Goal: Task Accomplishment & Management: Complete application form

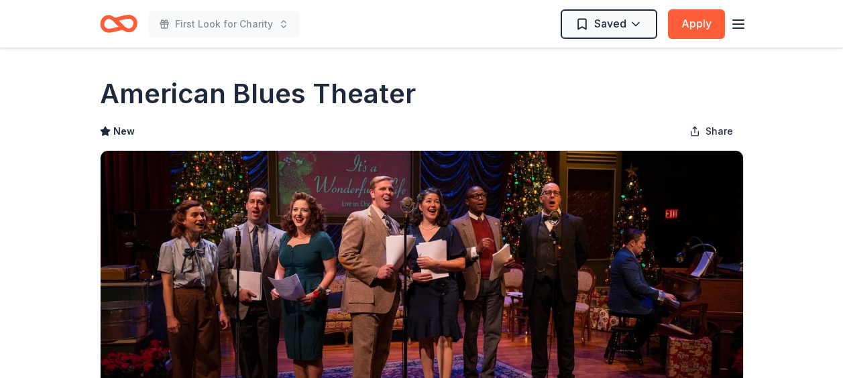
scroll to position [134, 0]
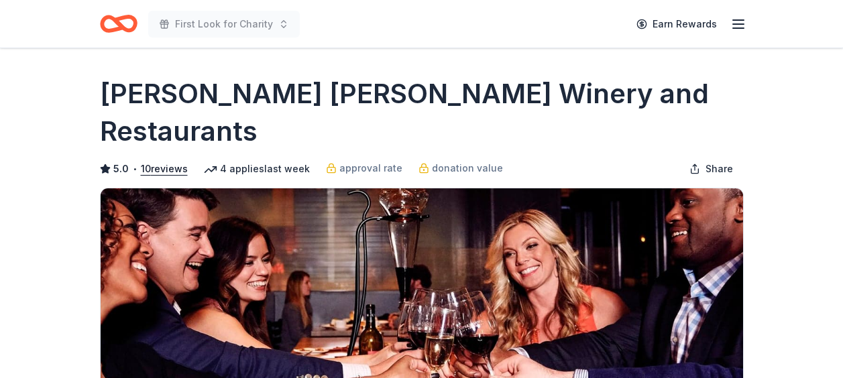
scroll to position [335, 0]
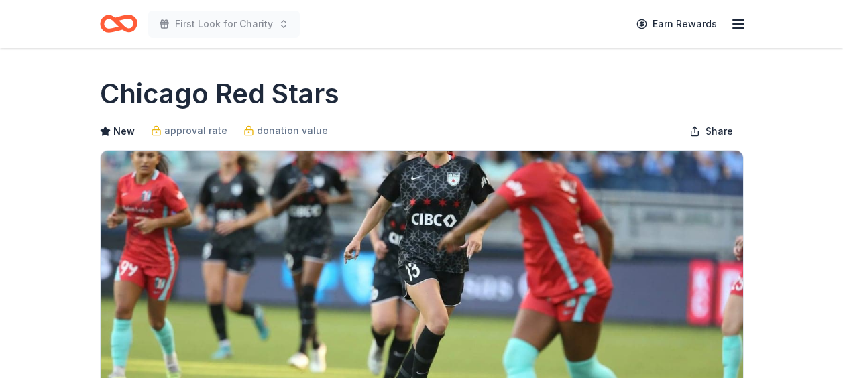
scroll to position [201, 0]
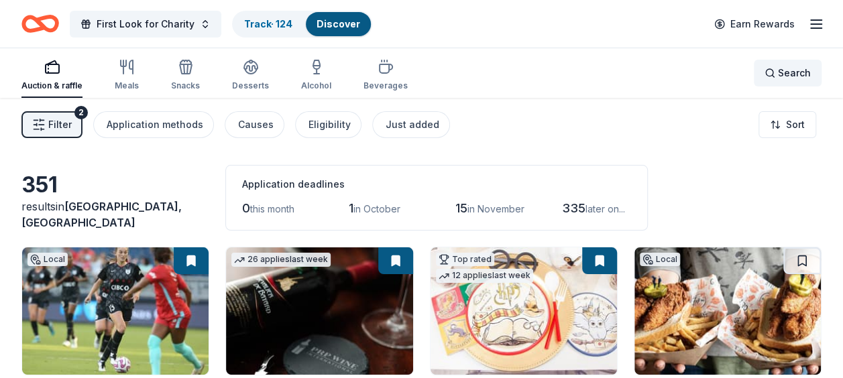
click at [794, 71] on span "Search" at bounding box center [794, 73] width 33 height 16
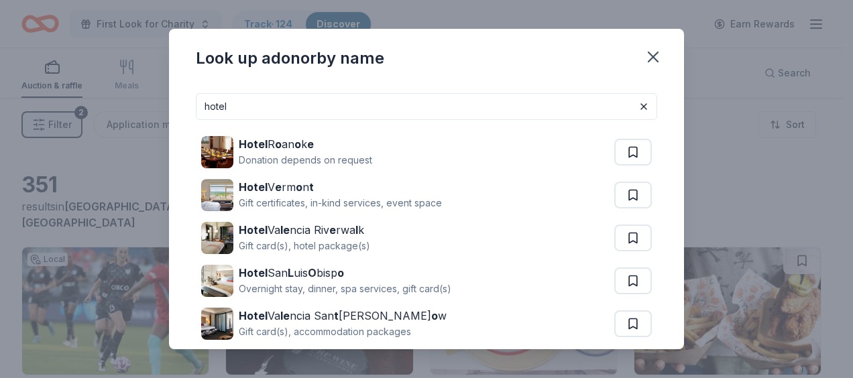
drag, startPoint x: 282, startPoint y: 106, endPoint x: 153, endPoint y: 90, distance: 130.5
click at [163, 94] on div "Look up a donor by name hotel Hotel R o an o k e Donation depends on request Ho…" at bounding box center [426, 189] width 853 height 378
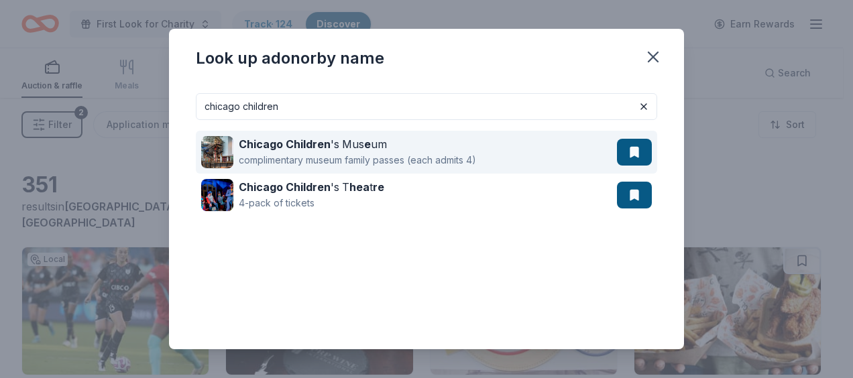
type input "chicago children"
click at [514, 154] on div "Chicago Children 's Mus e um complimentary museum family passes (each admits 4)" at bounding box center [409, 152] width 416 height 43
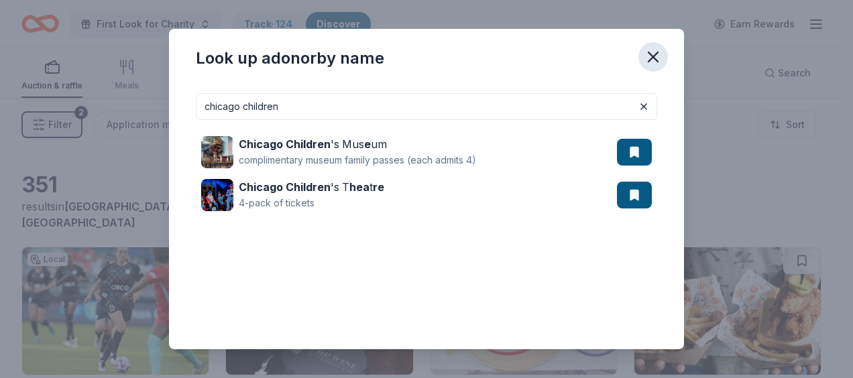
click at [653, 50] on icon "button" at bounding box center [653, 57] width 19 height 19
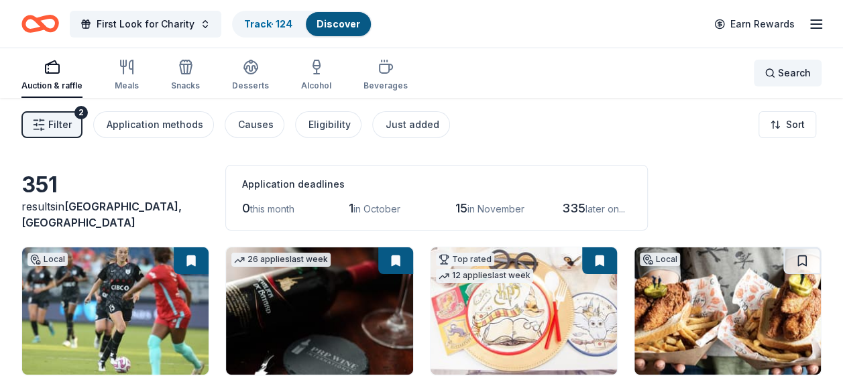
click at [786, 68] on span "Search" at bounding box center [794, 73] width 33 height 16
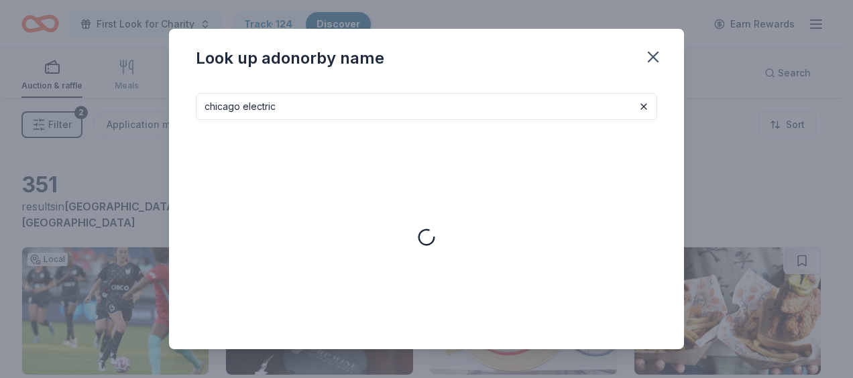
type input "chicago electric"
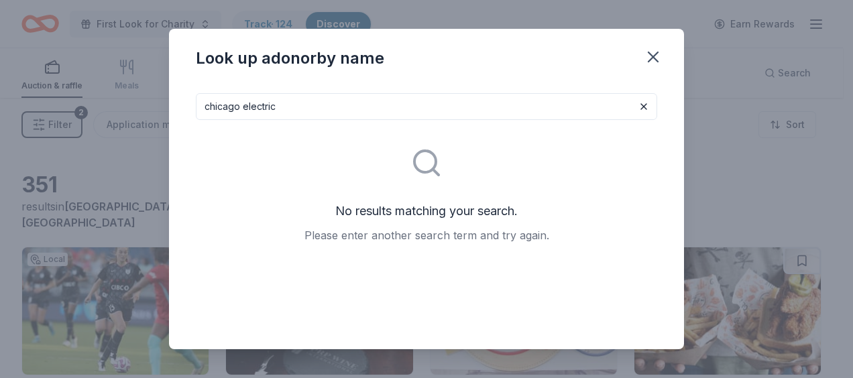
drag, startPoint x: 304, startPoint y: 101, endPoint x: 133, endPoint y: 87, distance: 171.7
click at [133, 87] on div "Look up a donor by name chicago electric No results matching your search. Pleas…" at bounding box center [426, 189] width 853 height 378
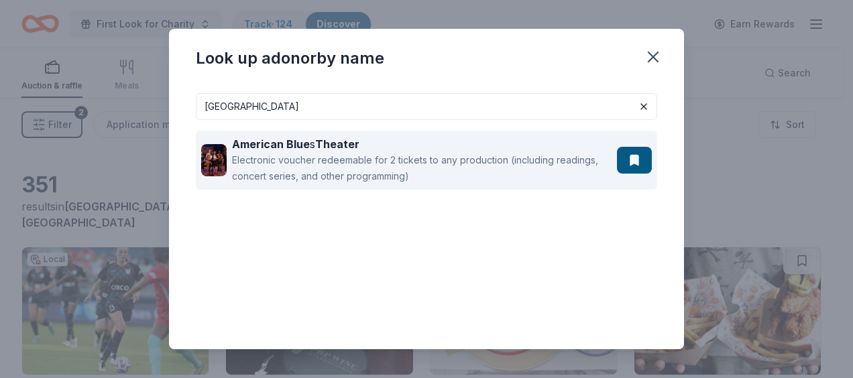
type input "american blue theatre"
click at [478, 169] on div "Electronic voucher redeemable for 2 tickets to any production (including readin…" at bounding box center [422, 168] width 380 height 32
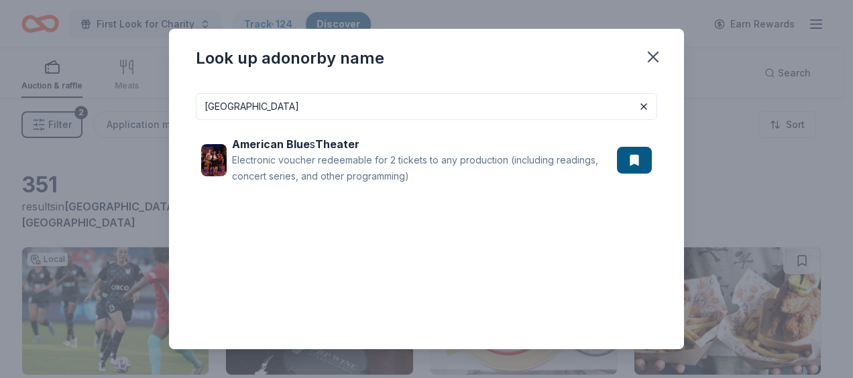
drag, startPoint x: 327, startPoint y: 118, endPoint x: 60, endPoint y: 105, distance: 267.3
click at [64, 105] on div "Look up a donor by name american blue theatre American Blue s Theater Electroni…" at bounding box center [426, 189] width 853 height 378
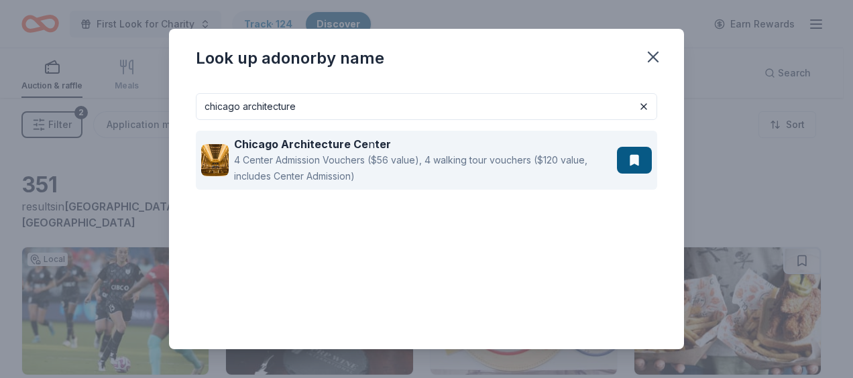
type input "chicago architecture"
click at [417, 161] on div "4 Center Admission Vouchers ($56 value), 4 walking tour vouchers ($120 value, i…" at bounding box center [423, 168] width 378 height 32
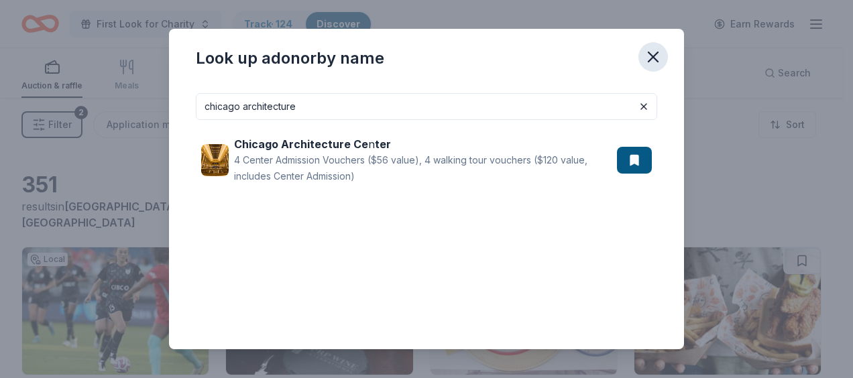
click at [651, 59] on icon "button" at bounding box center [653, 56] width 9 height 9
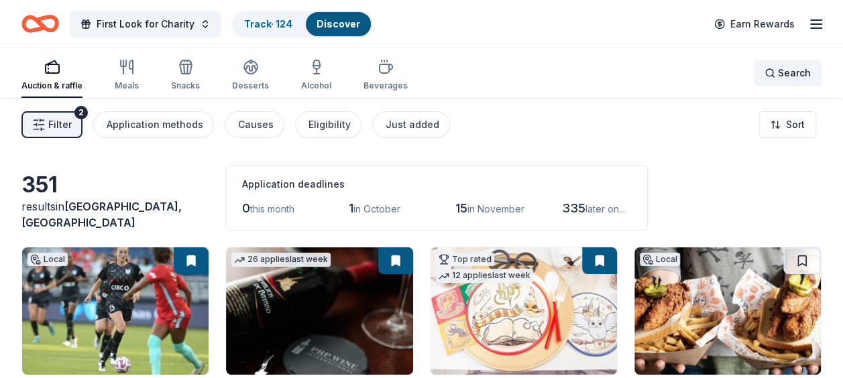
click at [792, 71] on span "Search" at bounding box center [794, 73] width 33 height 16
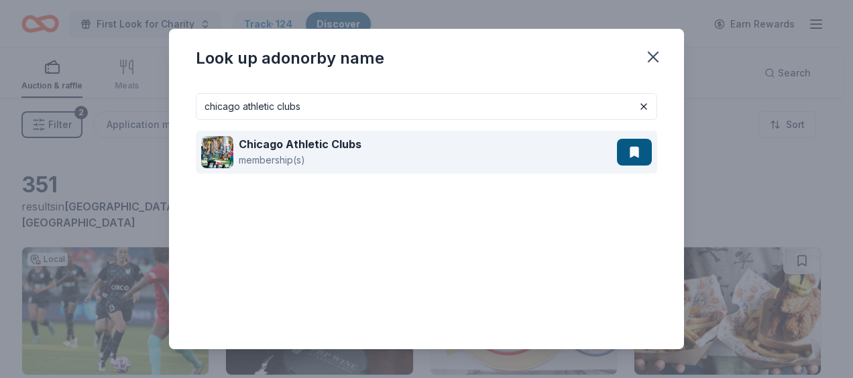
type input "chicago athletic clubs"
click at [384, 145] on div "Chicago Athletic Clubs membership(s)" at bounding box center [409, 152] width 416 height 43
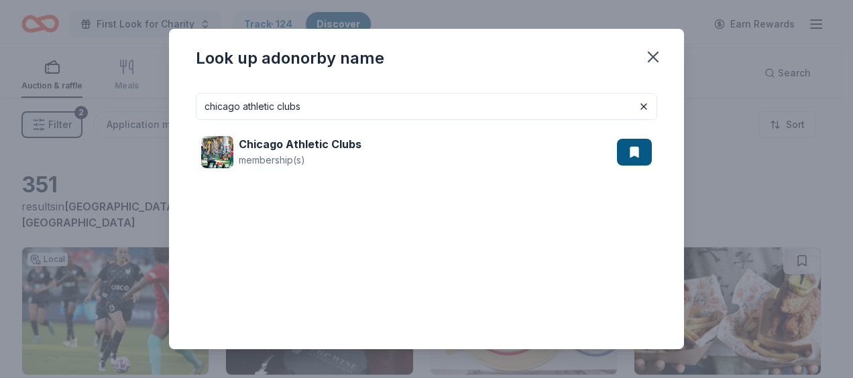
drag, startPoint x: 341, startPoint y: 111, endPoint x: 78, endPoint y: 110, distance: 263.7
click at [83, 110] on div "Look up a donor by name chicago athletic clubs Chicago Athletic Clubs membershi…" at bounding box center [426, 189] width 853 height 378
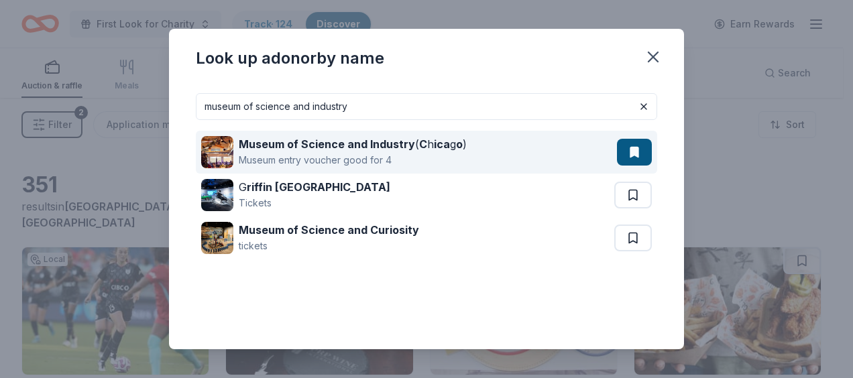
type input "museum of science and industry"
click at [429, 148] on div "Museum of Science and Industry ( C h ica g o )" at bounding box center [353, 144] width 228 height 16
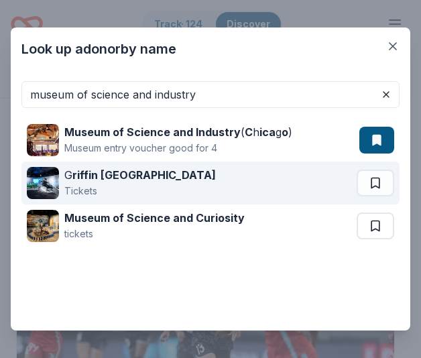
click at [181, 184] on div "Tickets" at bounding box center [140, 191] width 152 height 16
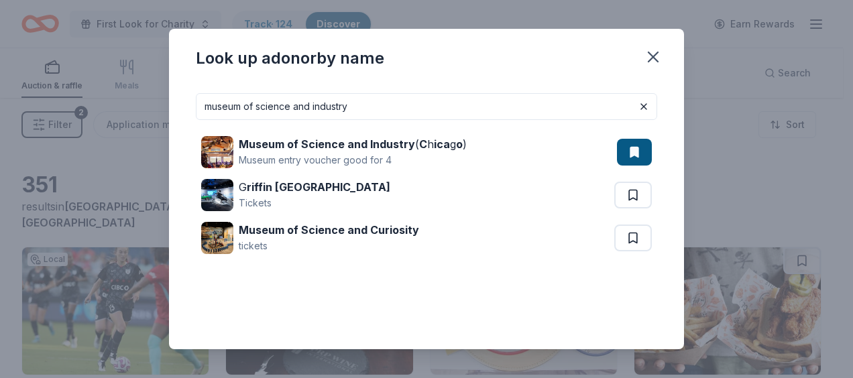
drag, startPoint x: 378, startPoint y: 101, endPoint x: 0, endPoint y: 107, distance: 378.4
click at [0, 107] on html "First Look for Charity Track · 124 Discover Earn Rewards Auction & raffle Meals…" at bounding box center [426, 189] width 853 height 378
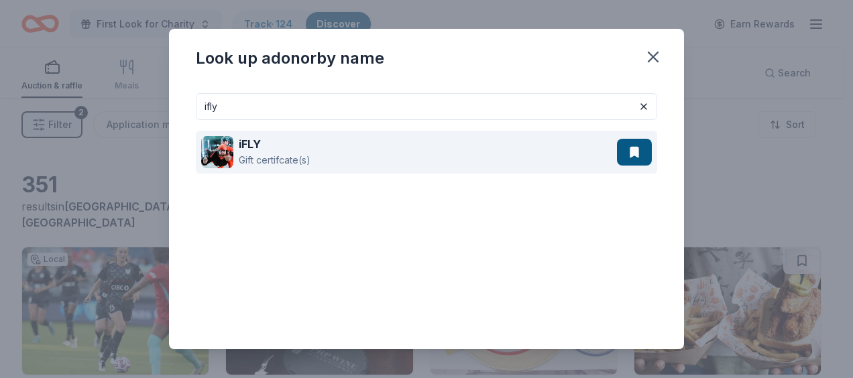
type input "ifly"
click at [460, 141] on div "iFLY Gift certifcate(s)" at bounding box center [409, 152] width 416 height 43
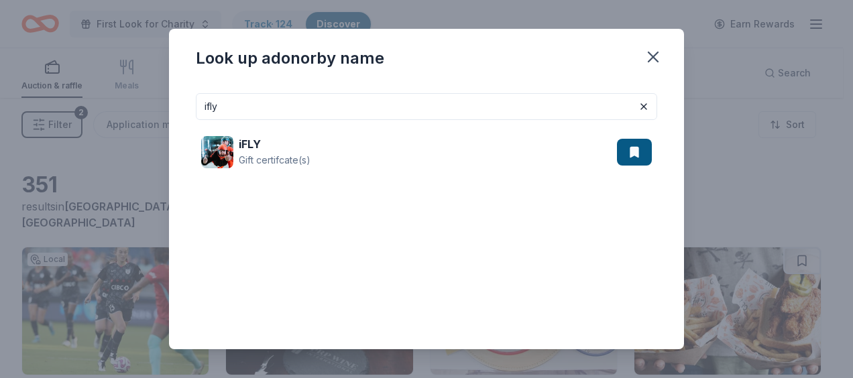
drag, startPoint x: 152, startPoint y: 89, endPoint x: 98, endPoint y: 91, distance: 53.7
click at [101, 91] on div "Look up a donor by name ifly iFLY Gift certifcate(s)" at bounding box center [426, 189] width 853 height 378
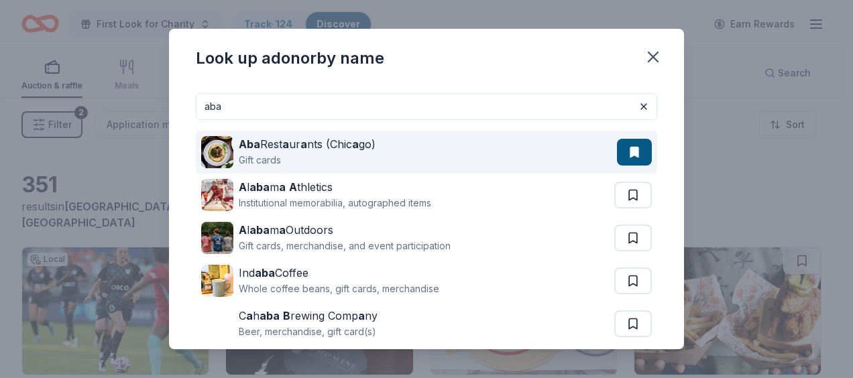
type input "aba"
click at [420, 150] on div "Aba Rest a ur a nts (Chic a go) Gift cards" at bounding box center [409, 152] width 416 height 43
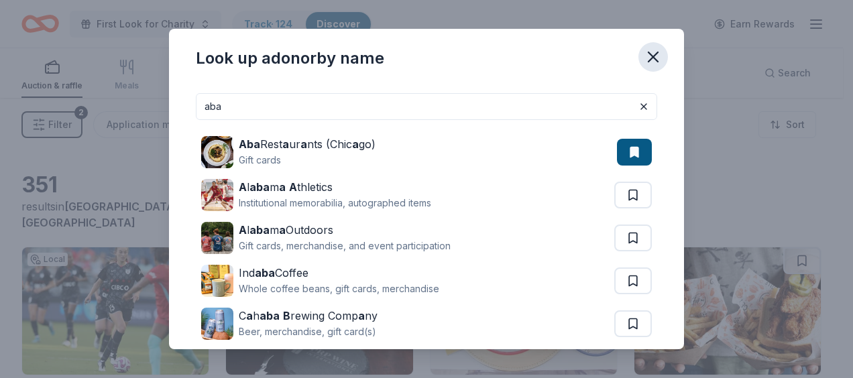
click at [655, 54] on icon "button" at bounding box center [653, 56] width 9 height 9
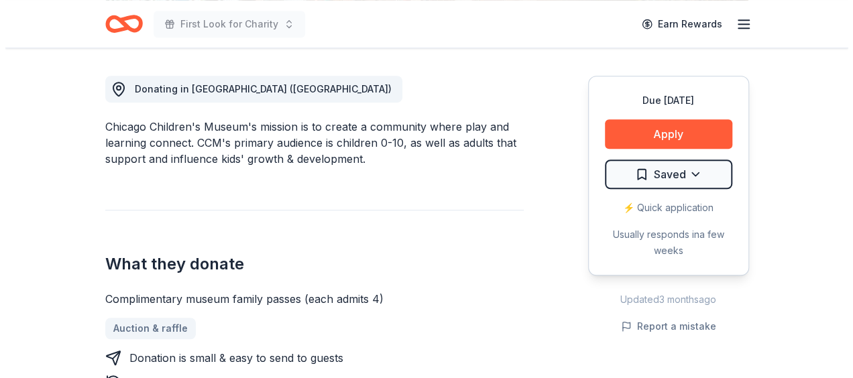
scroll to position [335, 0]
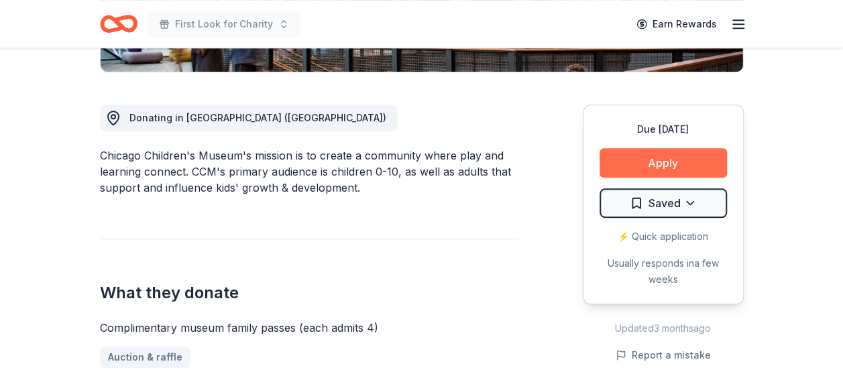
click at [661, 152] on button "Apply" at bounding box center [663, 163] width 127 height 30
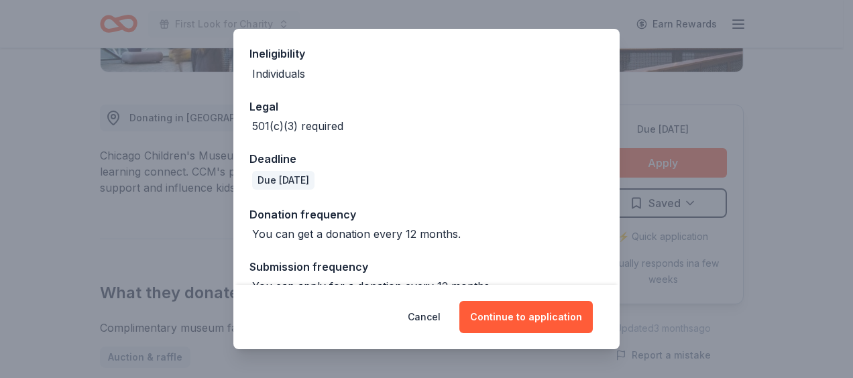
scroll to position [307, 0]
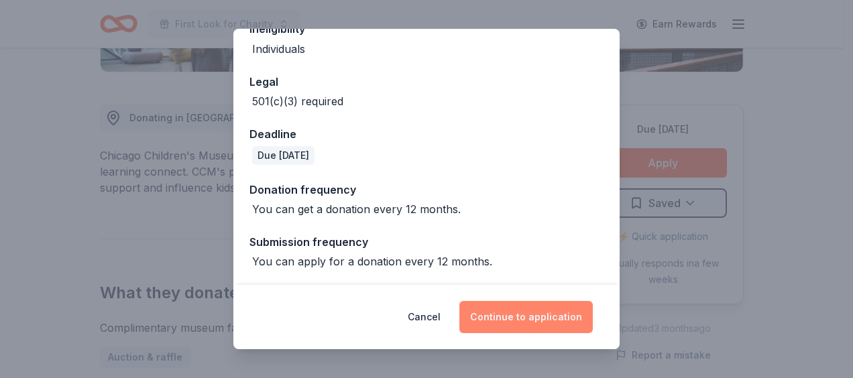
click at [512, 315] on button "Continue to application" at bounding box center [527, 317] width 134 height 32
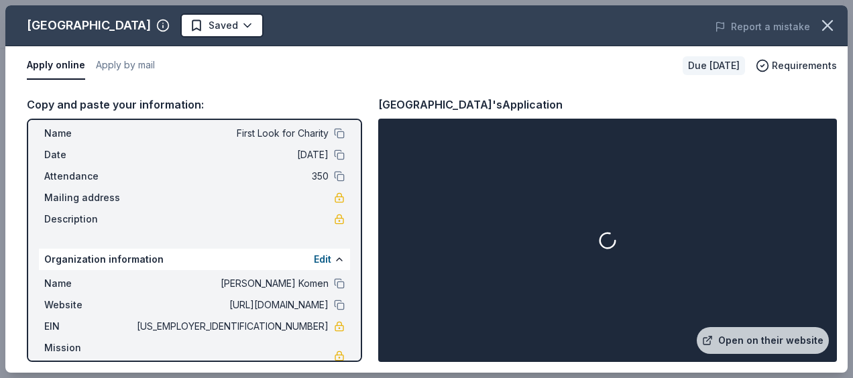
scroll to position [60, 0]
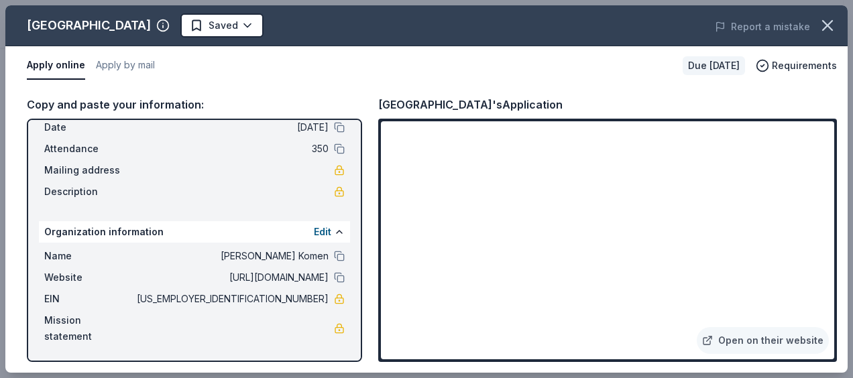
click at [621, 89] on div "Copy and paste your information: Event information Edit Name First Look for Cha…" at bounding box center [426, 229] width 843 height 288
click at [831, 26] on icon "button" at bounding box center [827, 25] width 19 height 19
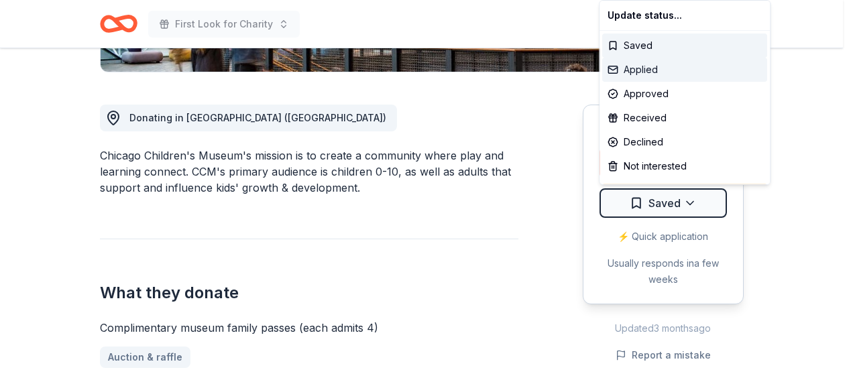
click at [686, 62] on div "Applied" at bounding box center [684, 70] width 165 height 24
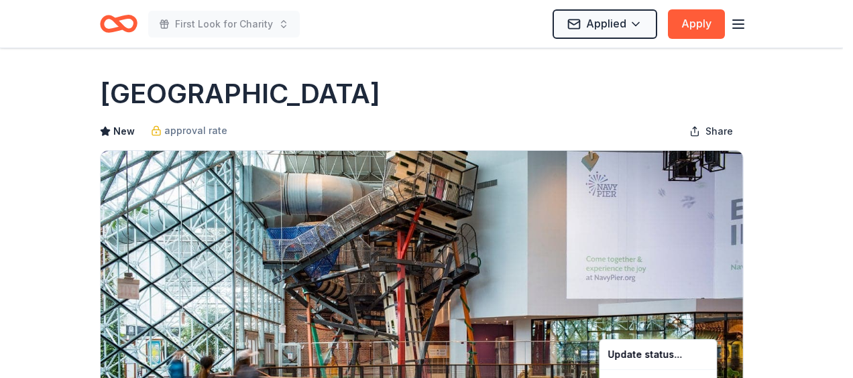
scroll to position [0, 0]
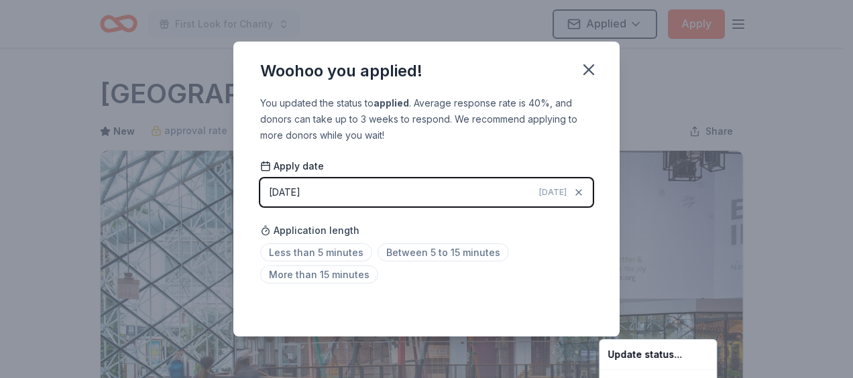
click at [733, 98] on html "First Look for Charity Applied Apply Due in 86 days Share Chicago Children's Mu…" at bounding box center [426, 189] width 853 height 378
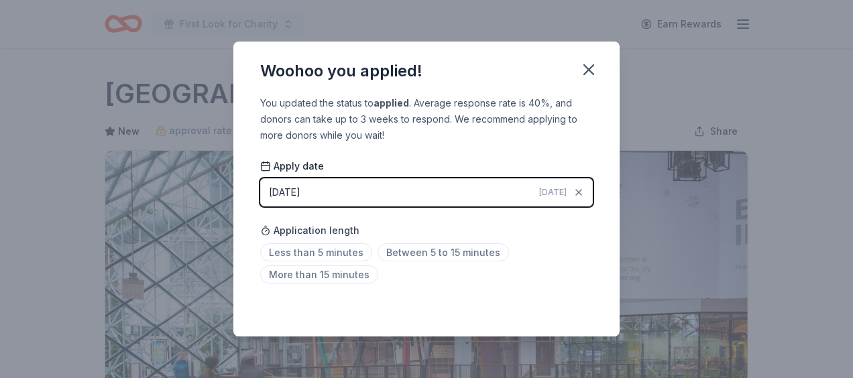
scroll to position [349, 0]
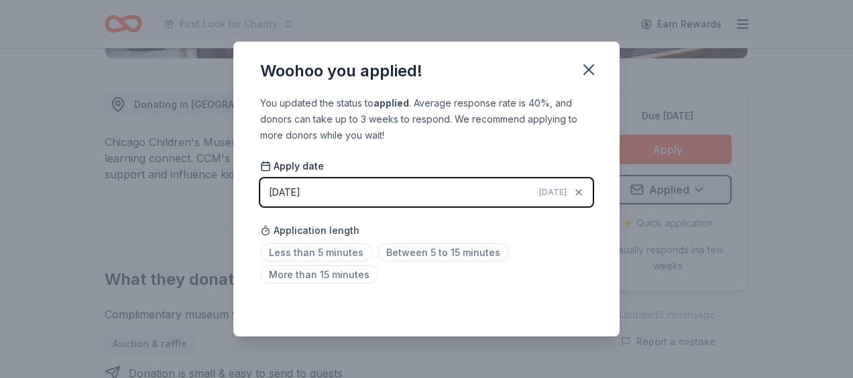
click at [422, 195] on button "09/17/2025 Today" at bounding box center [426, 192] width 333 height 28
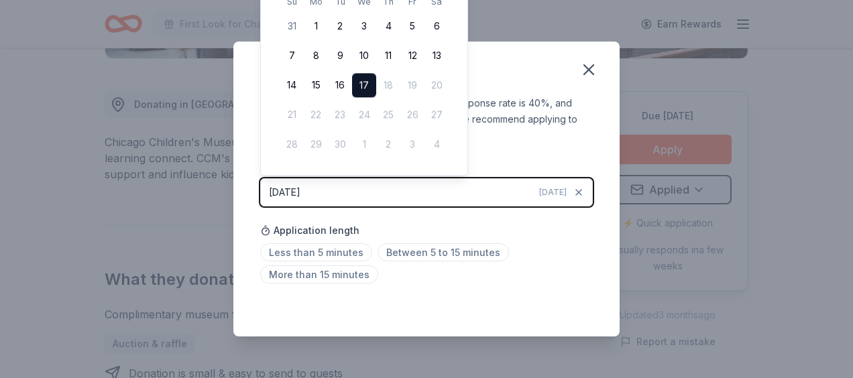
click at [352, 74] on button "17" at bounding box center [364, 86] width 24 height 24
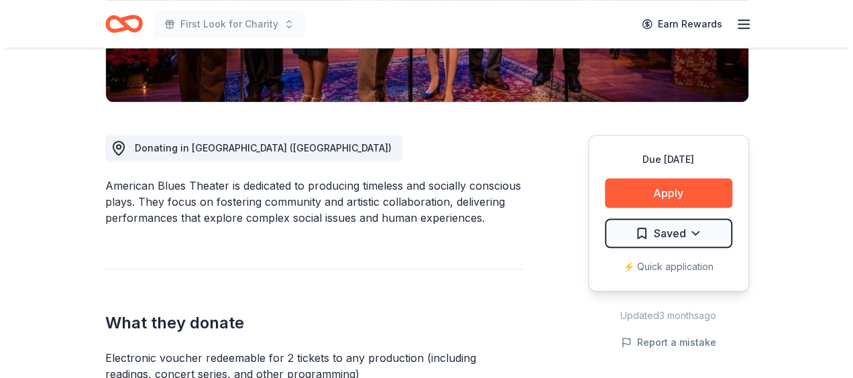
scroll to position [335, 0]
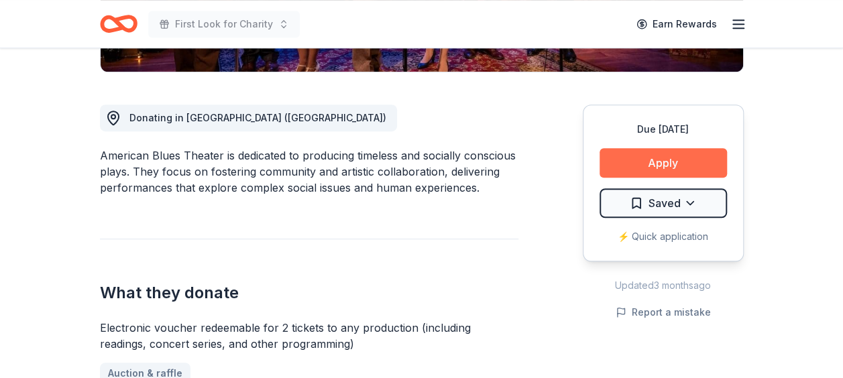
click at [674, 168] on button "Apply" at bounding box center [663, 163] width 127 height 30
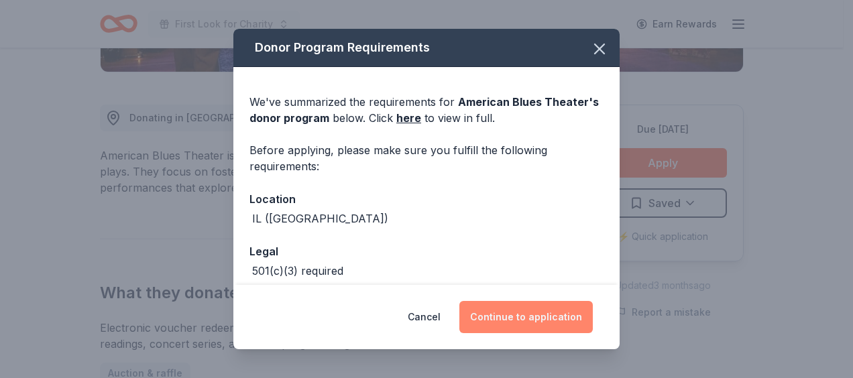
drag, startPoint x: 553, startPoint y: 320, endPoint x: 560, endPoint y: 316, distance: 7.3
click at [553, 316] on button "Continue to application" at bounding box center [527, 317] width 134 height 32
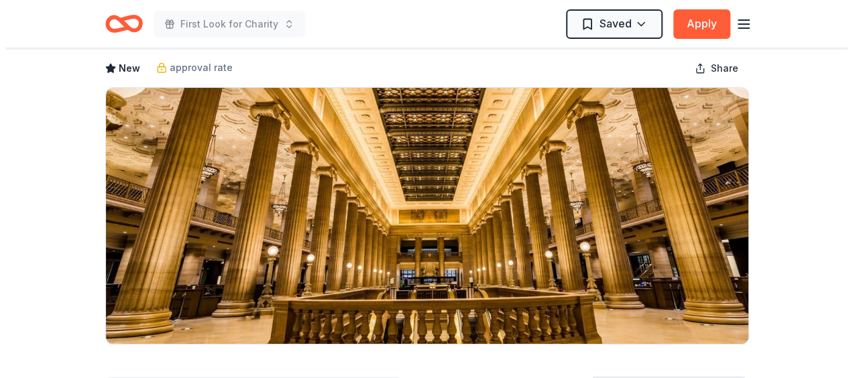
scroll to position [268, 0]
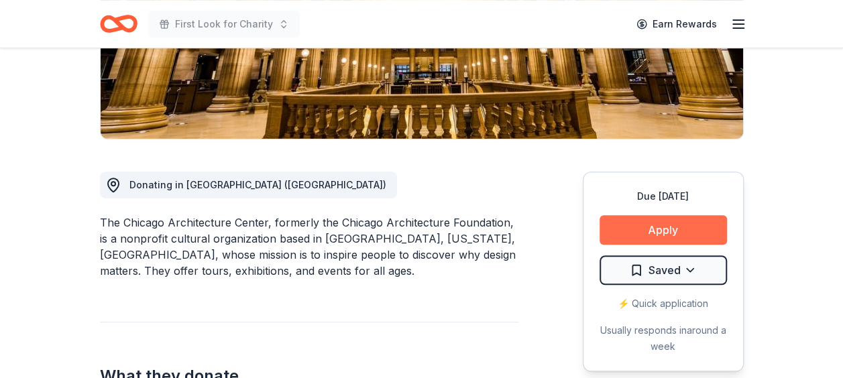
click at [680, 226] on button "Apply" at bounding box center [663, 230] width 127 height 30
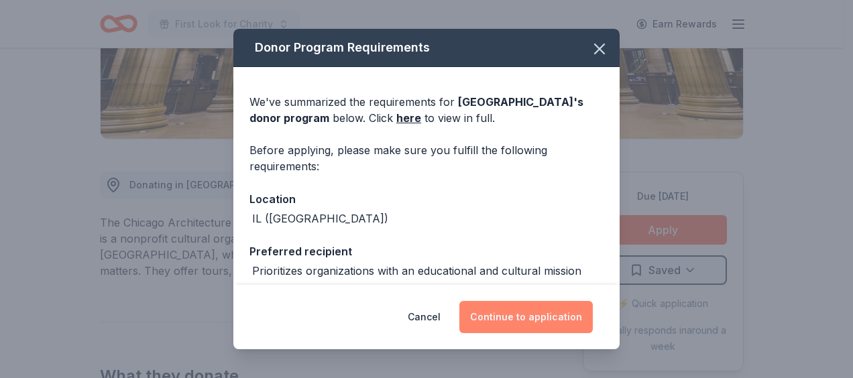
click at [537, 317] on button "Continue to application" at bounding box center [527, 317] width 134 height 32
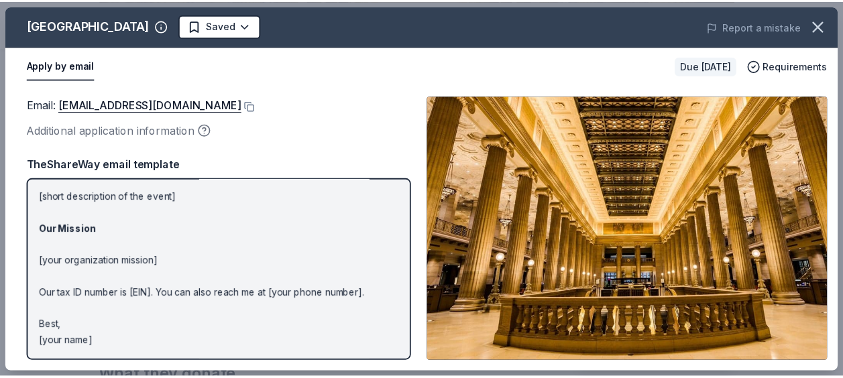
scroll to position [0, 0]
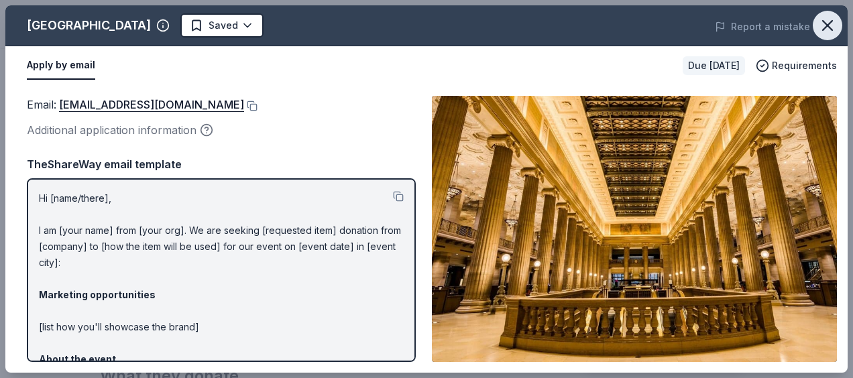
click at [832, 28] on icon "button" at bounding box center [827, 25] width 19 height 19
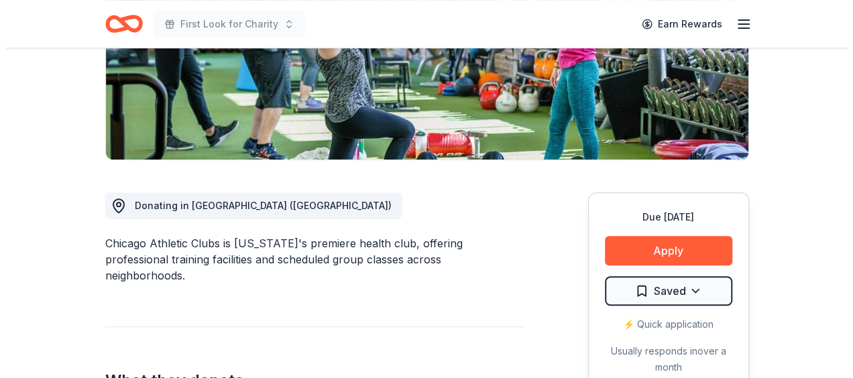
scroll to position [268, 0]
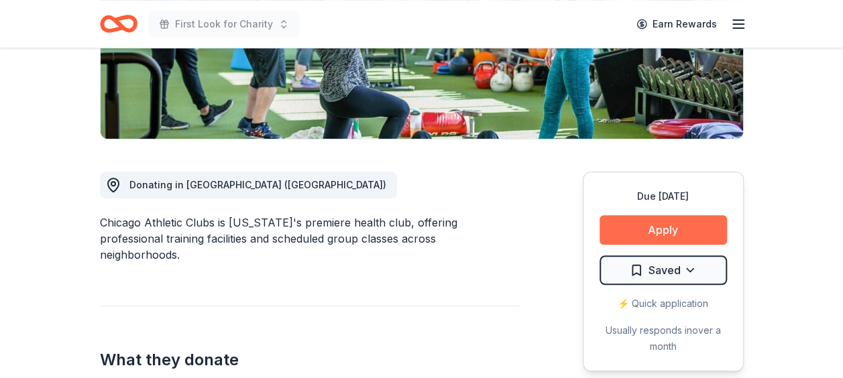
click at [653, 229] on button "Apply" at bounding box center [663, 230] width 127 height 30
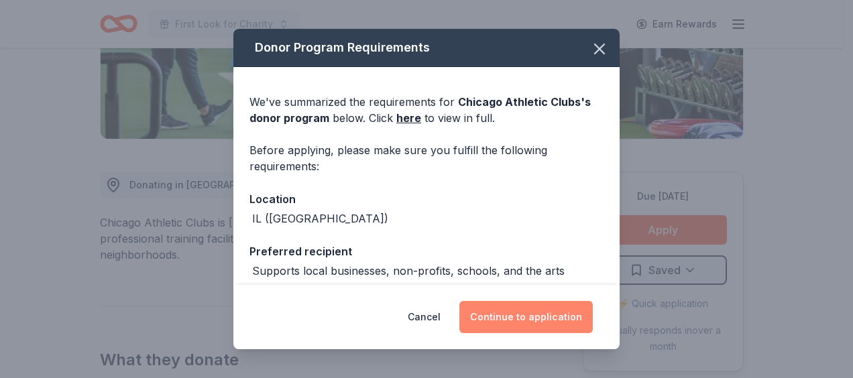
click at [511, 310] on button "Continue to application" at bounding box center [527, 317] width 134 height 32
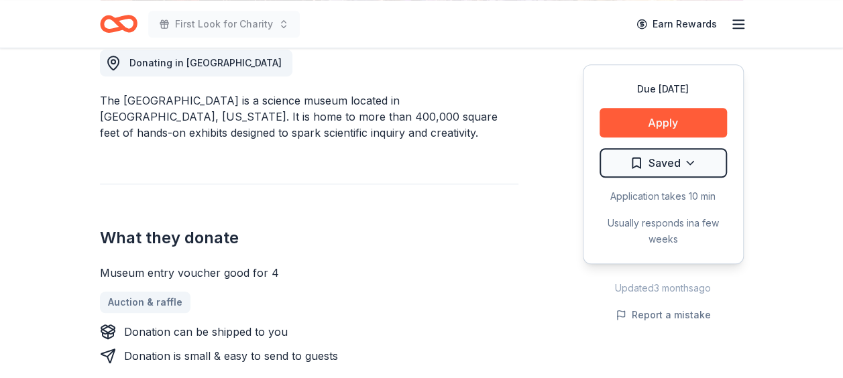
scroll to position [470, 0]
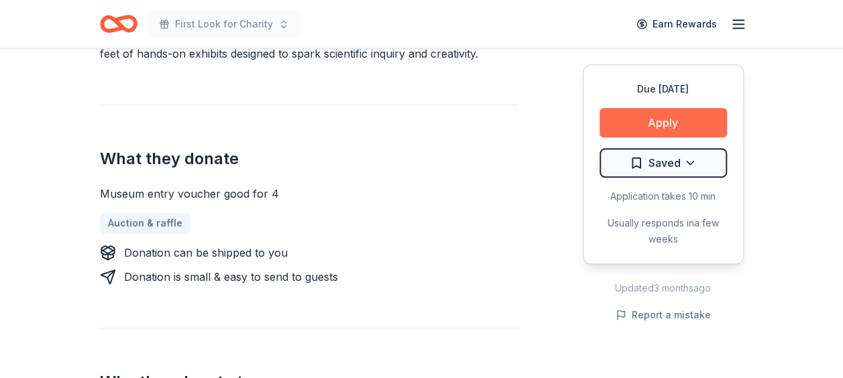
click at [674, 113] on button "Apply" at bounding box center [663, 123] width 127 height 30
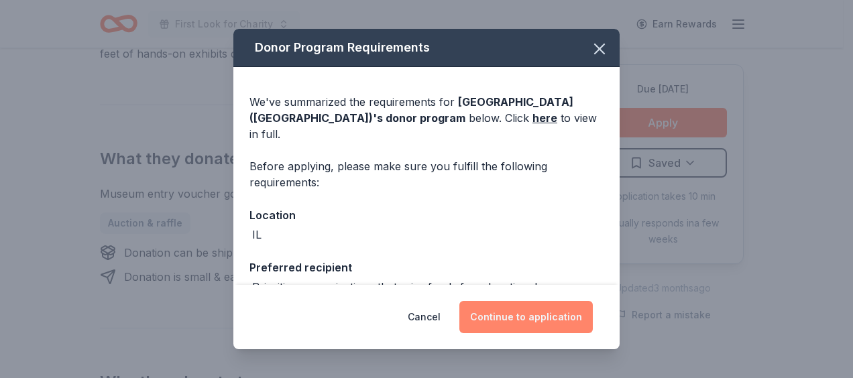
click at [550, 319] on button "Continue to application" at bounding box center [527, 317] width 134 height 32
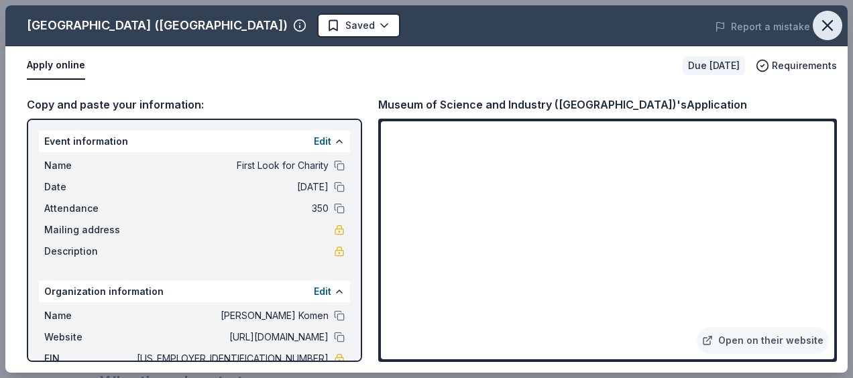
click at [832, 30] on icon "button" at bounding box center [827, 25] width 9 height 9
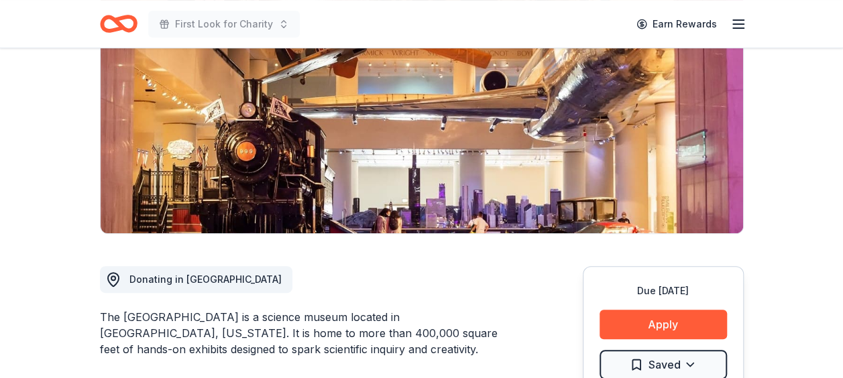
scroll to position [201, 0]
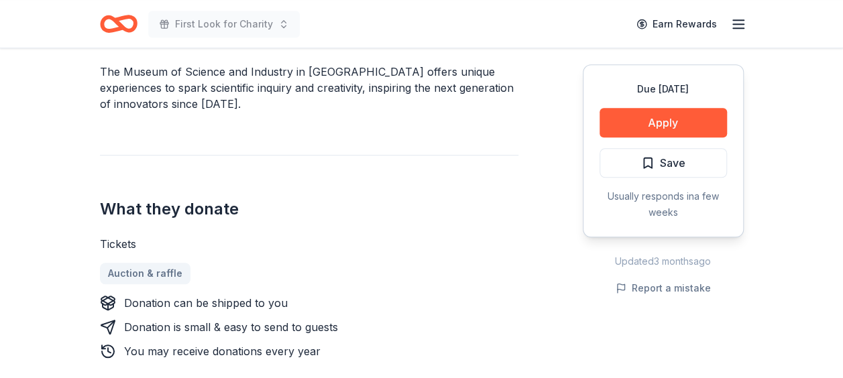
scroll to position [403, 0]
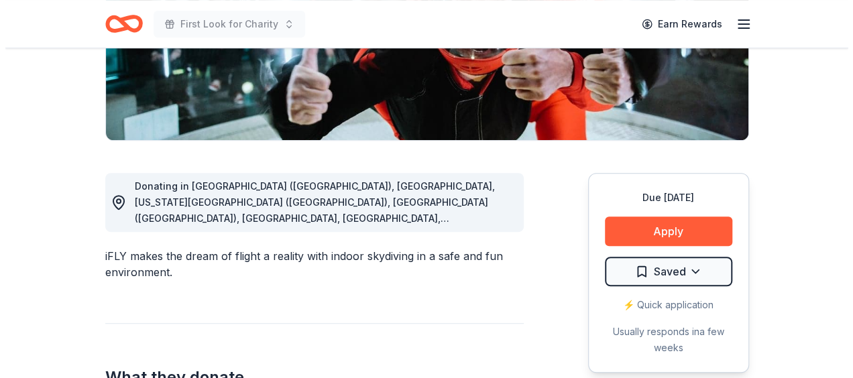
scroll to position [268, 0]
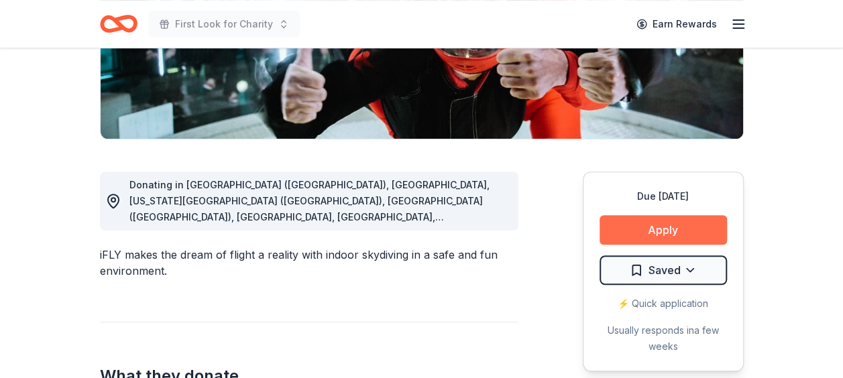
click at [675, 218] on button "Apply" at bounding box center [663, 230] width 127 height 30
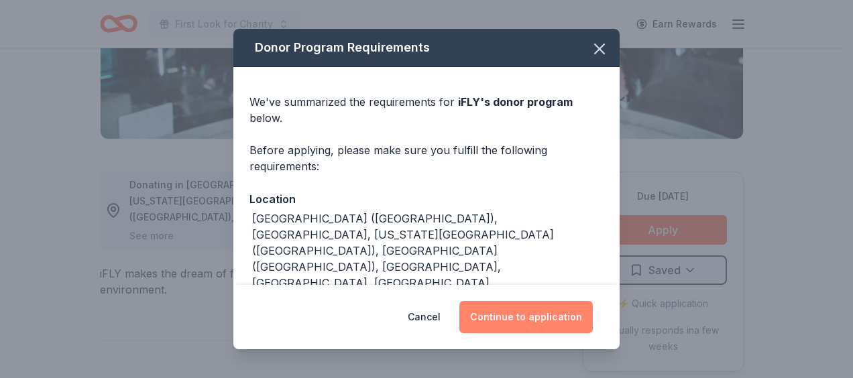
click at [550, 328] on button "Continue to application" at bounding box center [527, 317] width 134 height 32
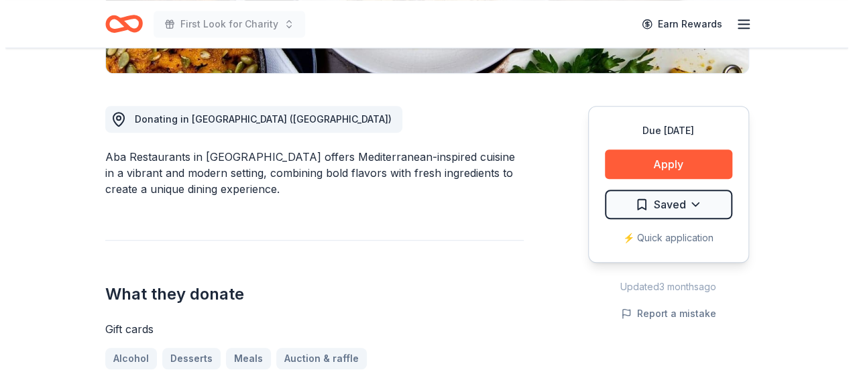
scroll to position [335, 0]
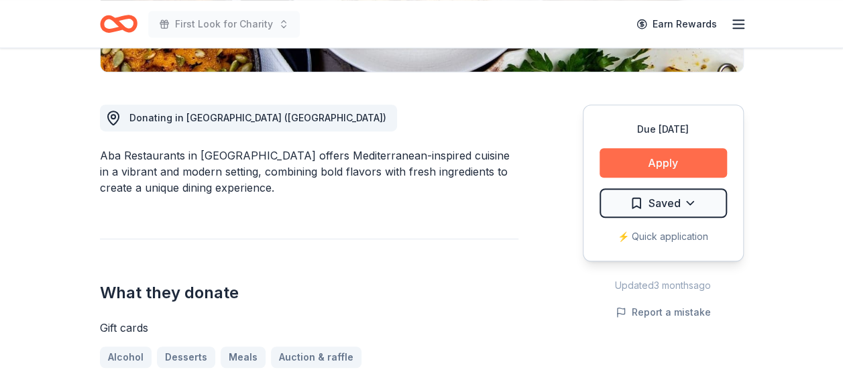
click at [699, 157] on button "Apply" at bounding box center [663, 163] width 127 height 30
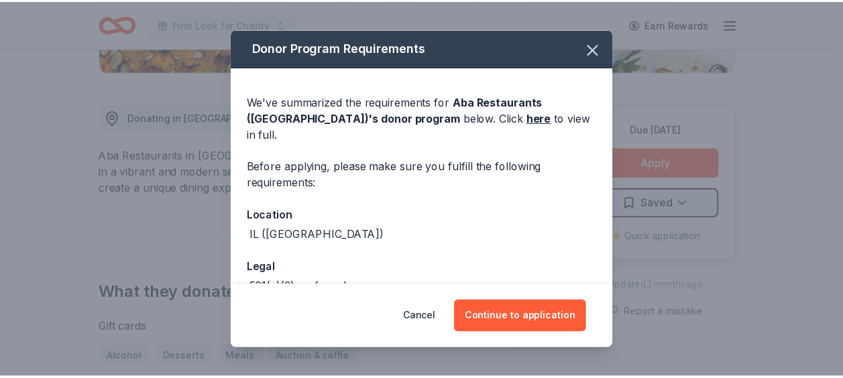
scroll to position [65, 0]
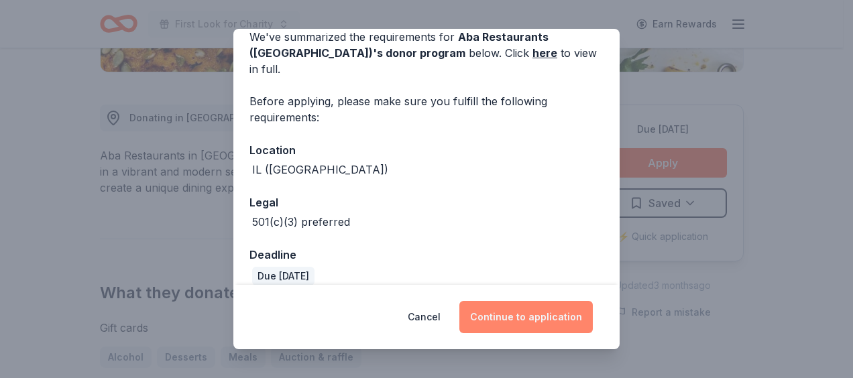
drag, startPoint x: 542, startPoint y: 306, endPoint x: 564, endPoint y: 305, distance: 21.5
click at [543, 306] on button "Continue to application" at bounding box center [527, 317] width 134 height 32
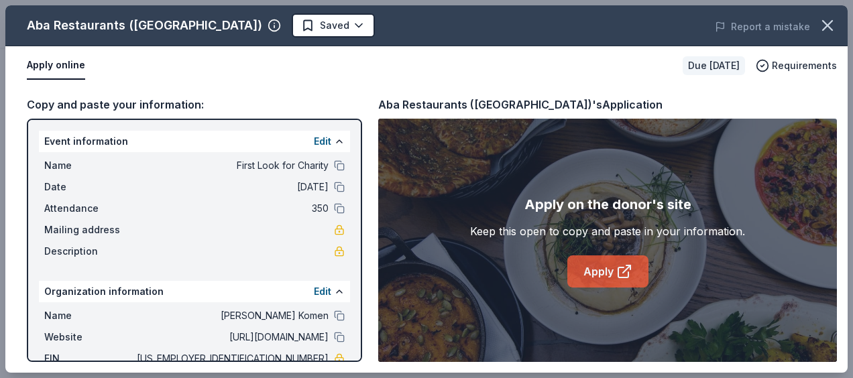
click at [625, 264] on icon at bounding box center [625, 272] width 16 height 16
click at [830, 25] on icon "button" at bounding box center [827, 25] width 19 height 19
